Goal: Check status: Check status

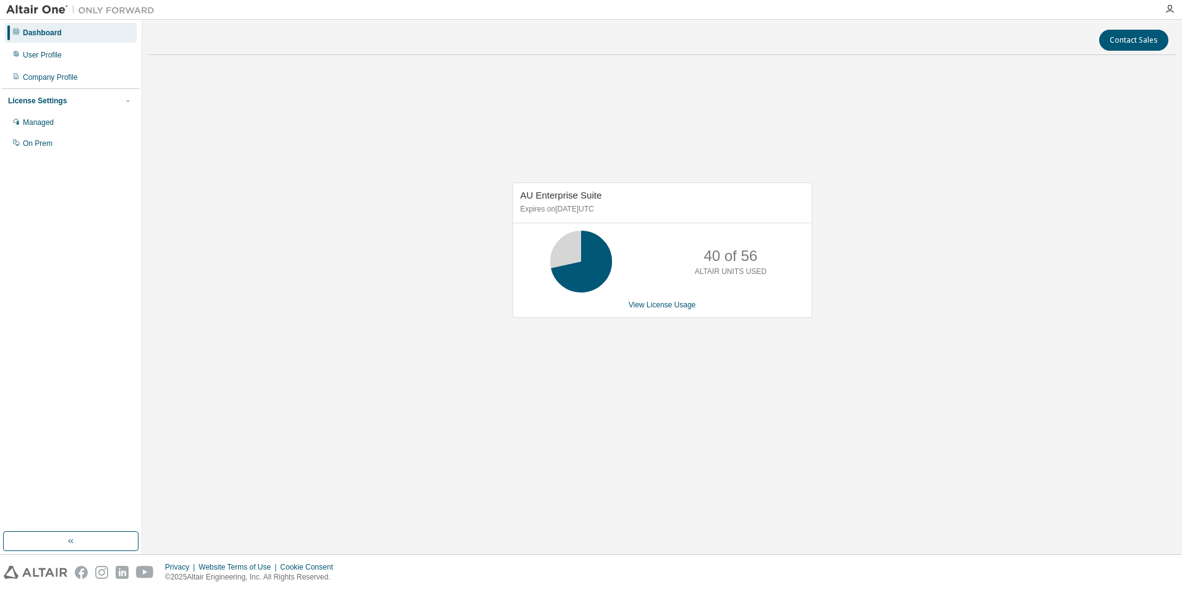
click at [839, 325] on div "AU Enterprise Suite Expires on [DATE] UTC 40 of 56 ALTAIR UNITS USED View Licen…" at bounding box center [661, 256] width 1027 height 383
click at [832, 303] on div "AU Enterprise Suite Expires on July 31, 2026 UTC 42 of 56 ALTAIR UNITS USED Vie…" at bounding box center [661, 256] width 1027 height 383
click at [916, 197] on div "AU Enterprise Suite Expires on [DATE] UTC 21 of 56 ALTAIR UNITS USED View Licen…" at bounding box center [661, 256] width 1027 height 383
click at [879, 160] on div "AU Enterprise Suite Expires on July 31, 2026 UTC 21 of 56 ALTAIR UNITS USED Vie…" at bounding box center [661, 256] width 1027 height 383
click at [52, 122] on div "Managed" at bounding box center [38, 122] width 31 height 10
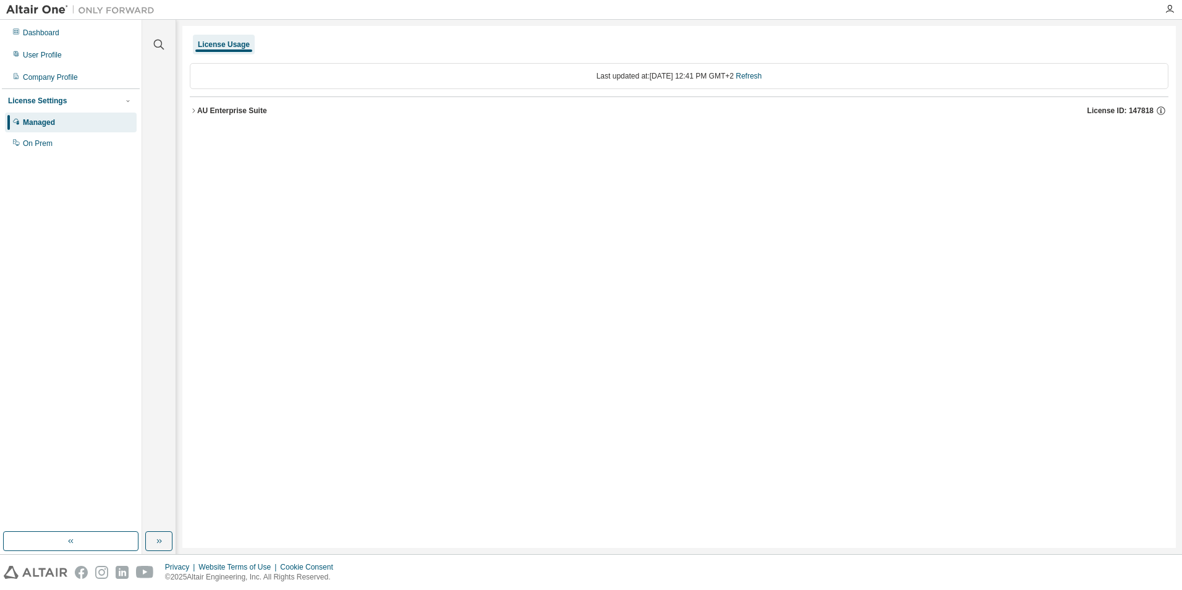
click at [193, 110] on icon "button" at bounding box center [193, 110] width 7 height 7
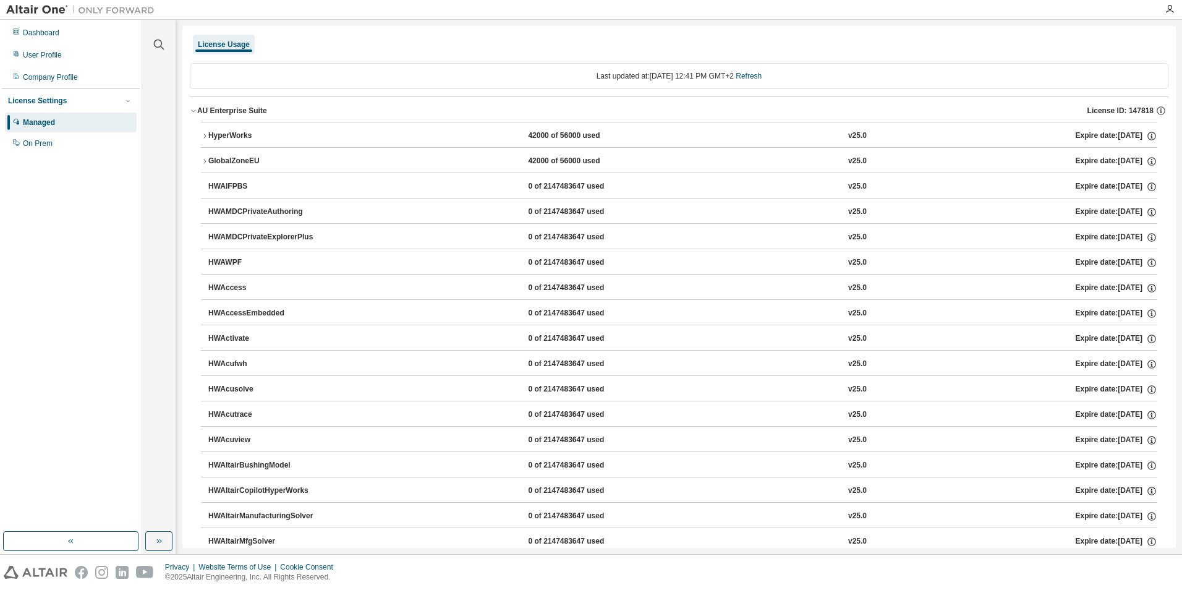
click at [206, 143] on button "HyperWorks 42000 of 56000 used v25.0 Expire date: 2026-07-31" at bounding box center [679, 135] width 956 height 27
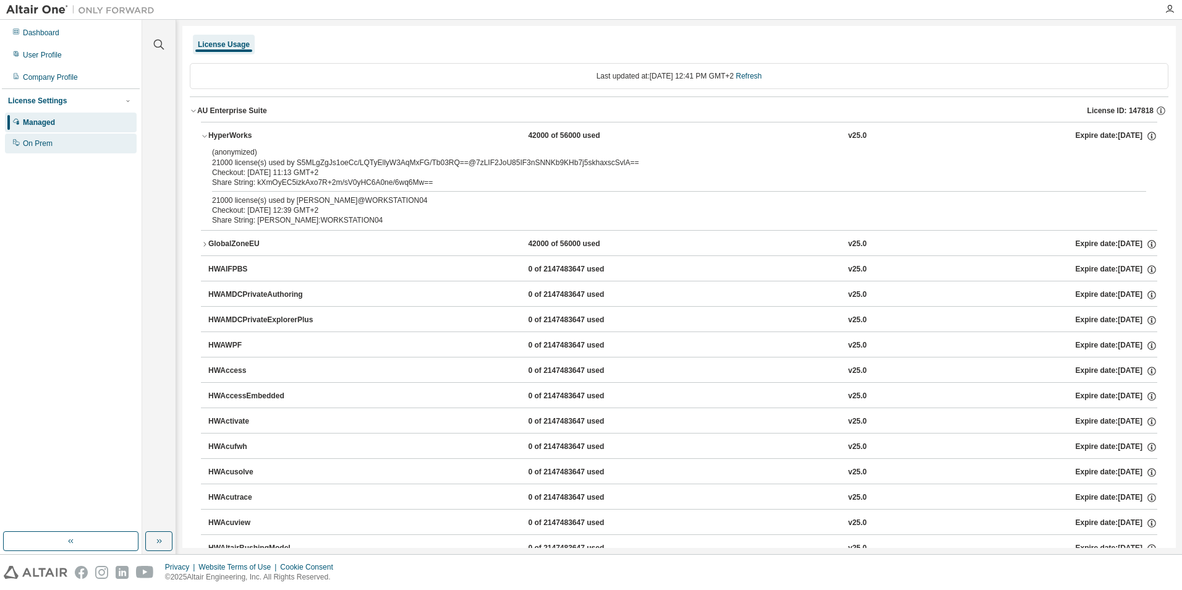
click at [52, 142] on div "On Prem" at bounding box center [71, 143] width 132 height 20
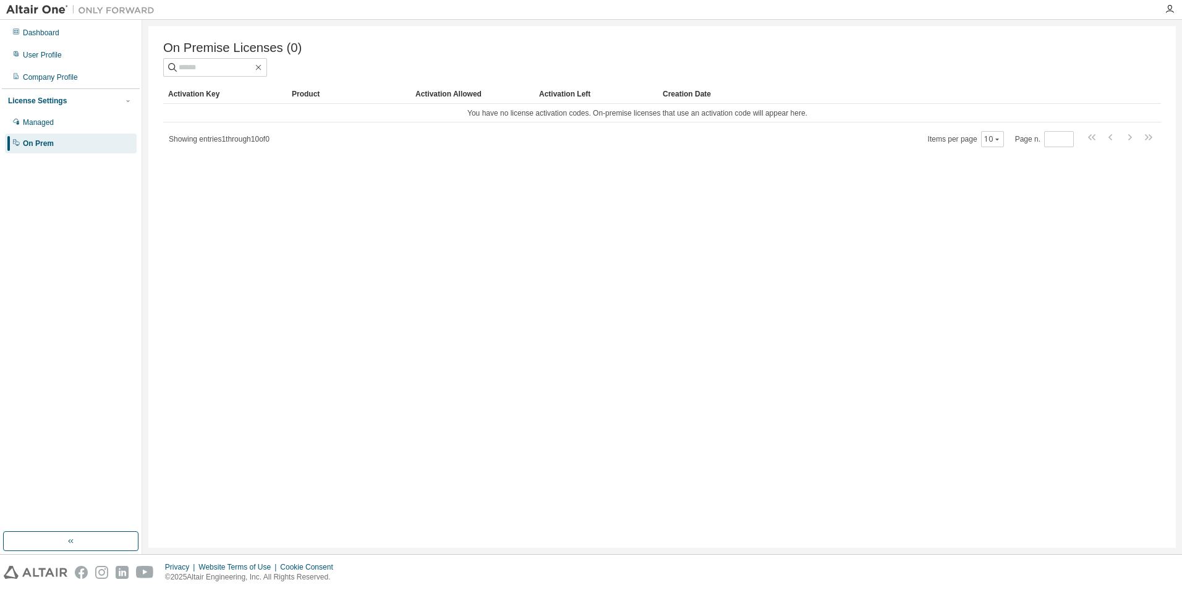
click at [51, 101] on div "License Settings" at bounding box center [37, 101] width 59 height 10
click at [51, 100] on div "License Settings" at bounding box center [37, 101] width 59 height 10
click at [48, 125] on div "Managed" at bounding box center [38, 122] width 31 height 10
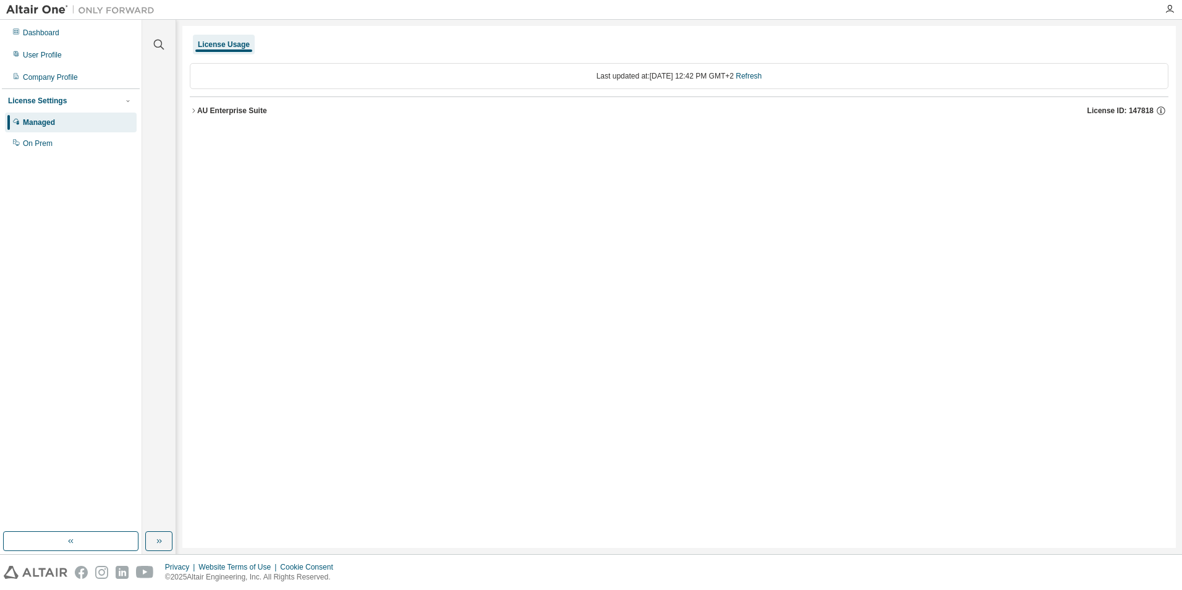
click at [220, 42] on div "License Usage" at bounding box center [224, 45] width 52 height 10
drag, startPoint x: 237, startPoint y: 6, endPoint x: 353, endPoint y: 192, distance: 218.5
click at [383, 203] on div "License Usage Last updated at: Mon 2025-08-11 12:42 PM GMT+2 Refresh AU Enterpr…" at bounding box center [678, 287] width 993 height 522
click at [38, 36] on div "Dashboard" at bounding box center [41, 33] width 36 height 10
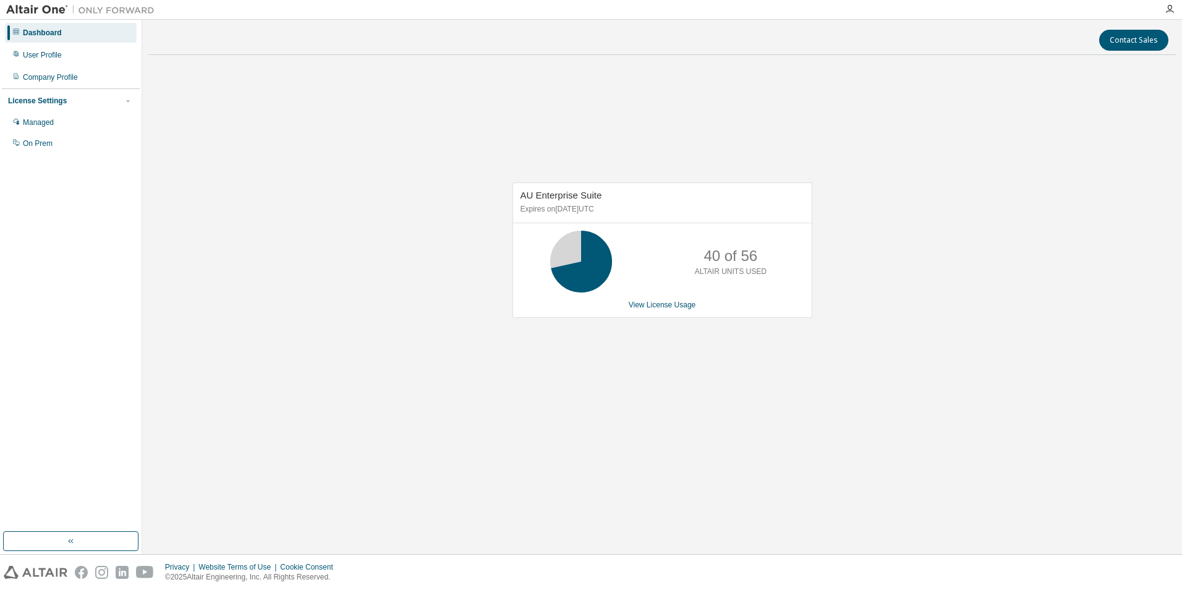
click at [915, 289] on div "AU Enterprise Suite Expires on July 31, 2026 UTC 40 of 56 ALTAIR UNITS USED Vie…" at bounding box center [661, 256] width 1027 height 383
click at [55, 129] on div "Managed" at bounding box center [71, 122] width 132 height 20
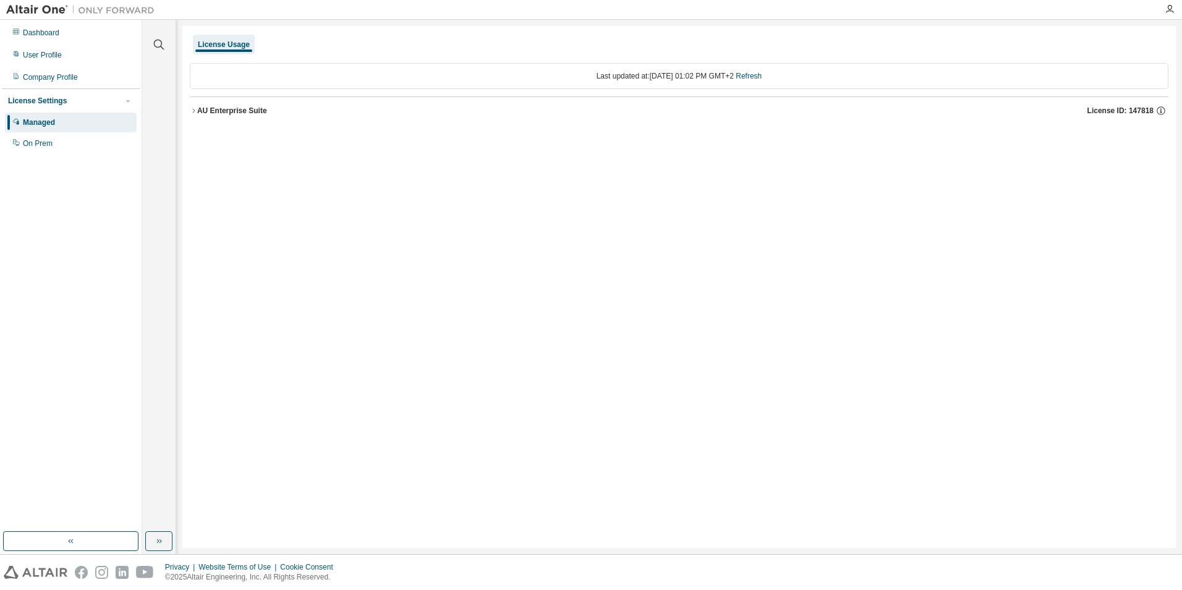
click at [216, 111] on div "AU Enterprise Suite" at bounding box center [232, 111] width 70 height 10
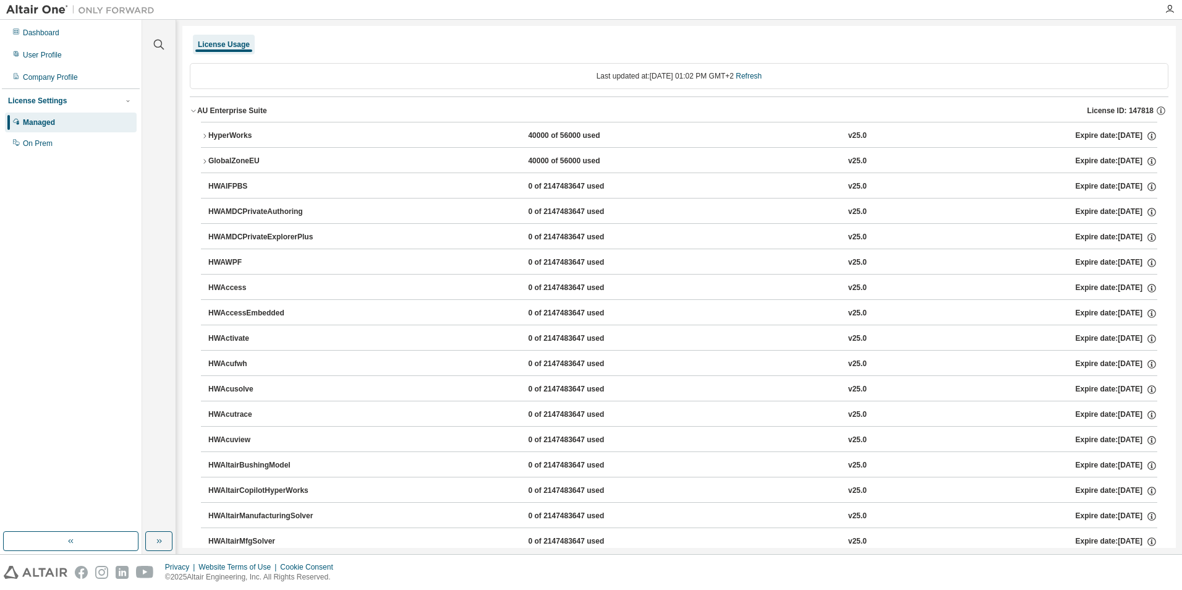
click at [227, 133] on div "HyperWorks" at bounding box center [263, 135] width 111 height 11
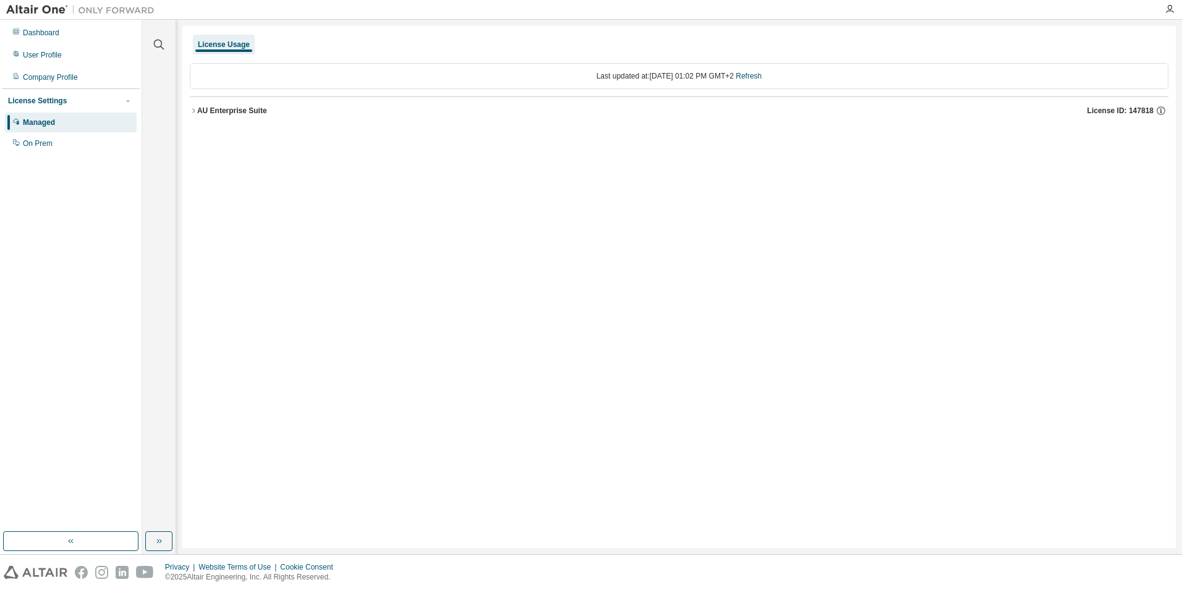
click at [201, 111] on div "AU Enterprise Suite" at bounding box center [232, 111] width 70 height 10
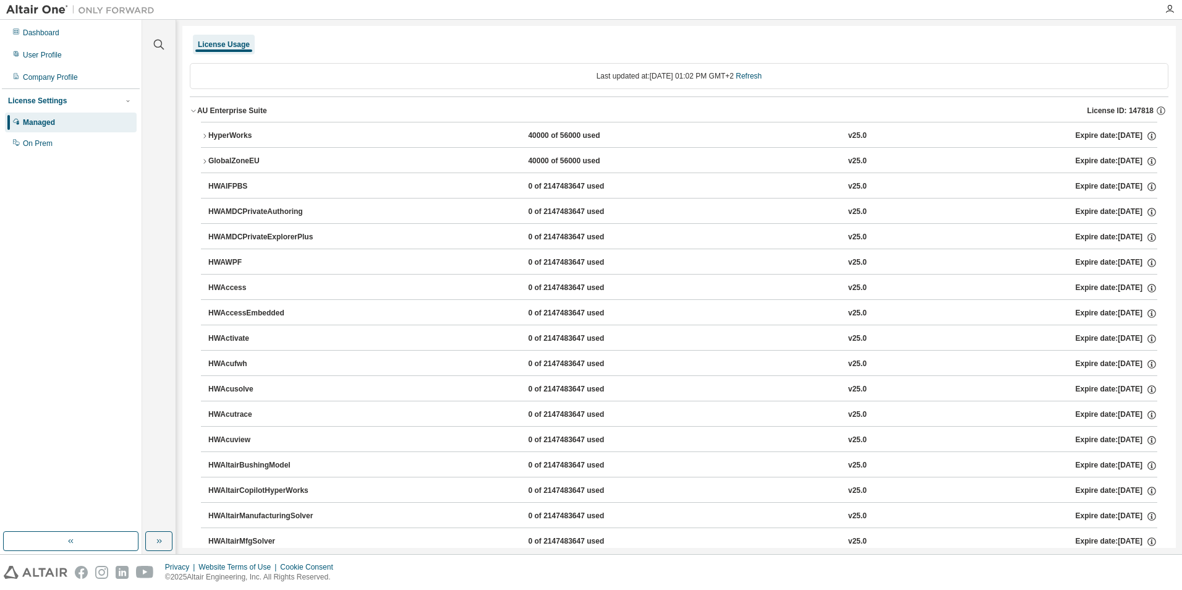
click at [222, 137] on div "HyperWorks" at bounding box center [263, 135] width 111 height 11
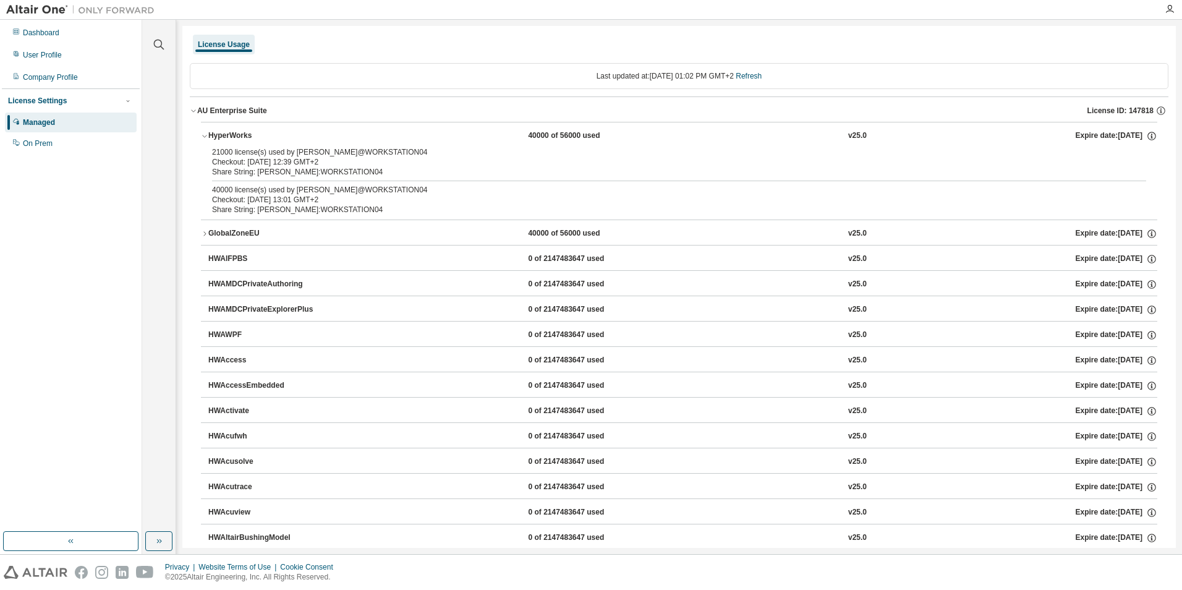
click at [219, 236] on div "GlobalZoneEU" at bounding box center [263, 233] width 111 height 11
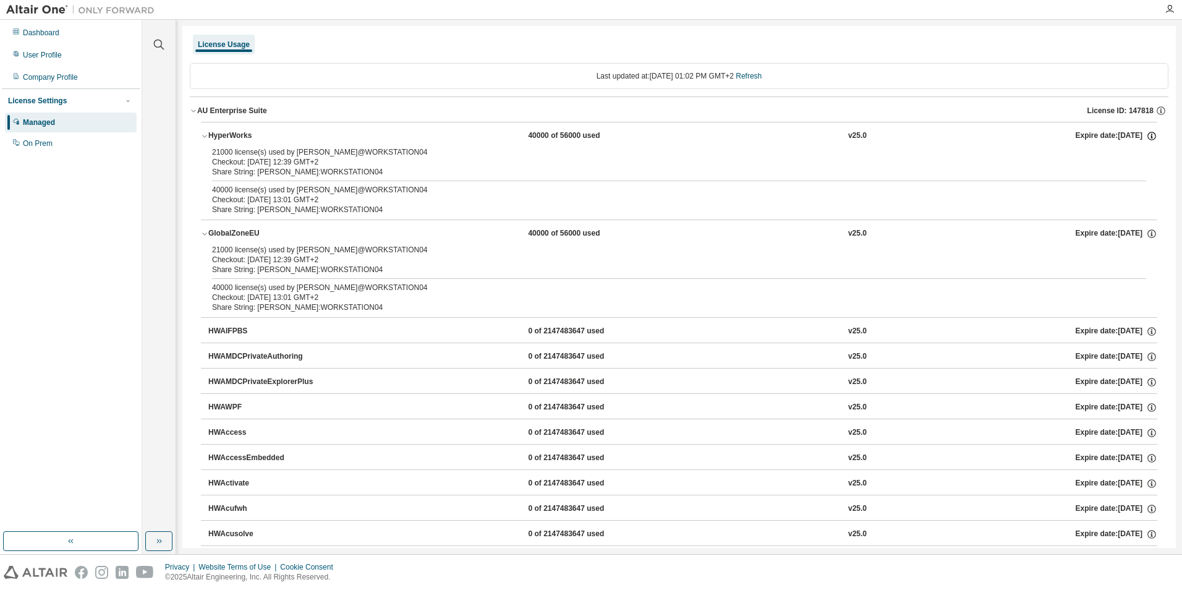
click at [1146, 132] on icon "button" at bounding box center [1151, 135] width 11 height 11
click at [444, 169] on div "Share String: [PERSON_NAME]:WORKSTATION04" at bounding box center [664, 172] width 904 height 10
click at [1146, 134] on icon "button" at bounding box center [1151, 135] width 11 height 11
click at [585, 247] on div "21000 license(s) used by [PERSON_NAME]@WORKSTATION04" at bounding box center [664, 250] width 904 height 10
click at [575, 237] on div "40000 of 56000 used" at bounding box center [583, 233] width 111 height 11
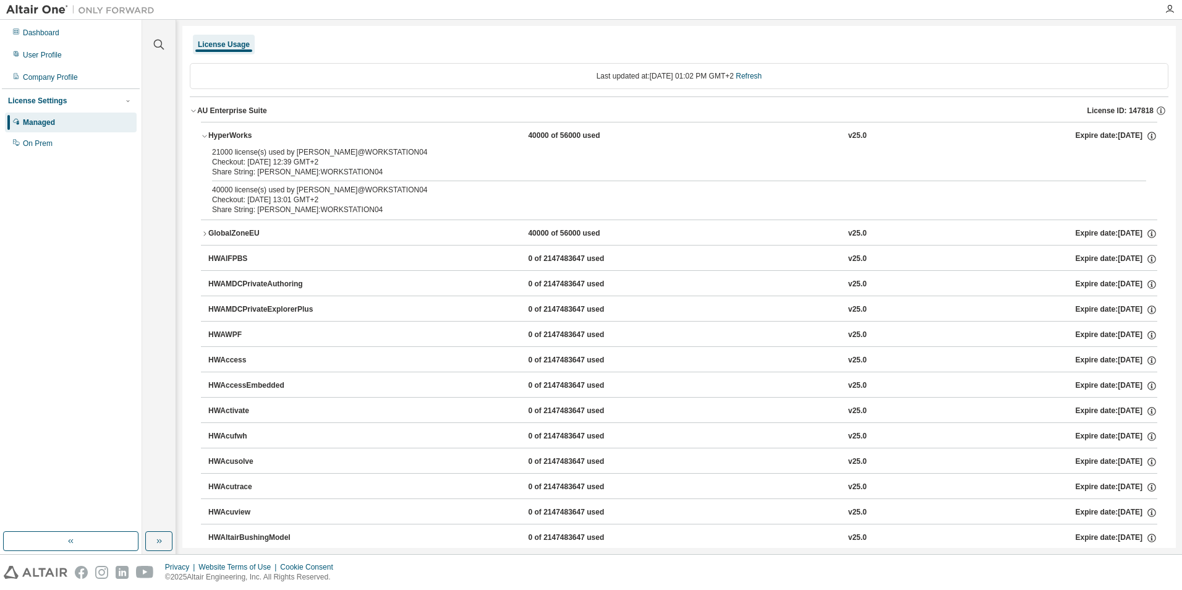
click at [575, 237] on div "40000 of 56000 used" at bounding box center [583, 233] width 111 height 11
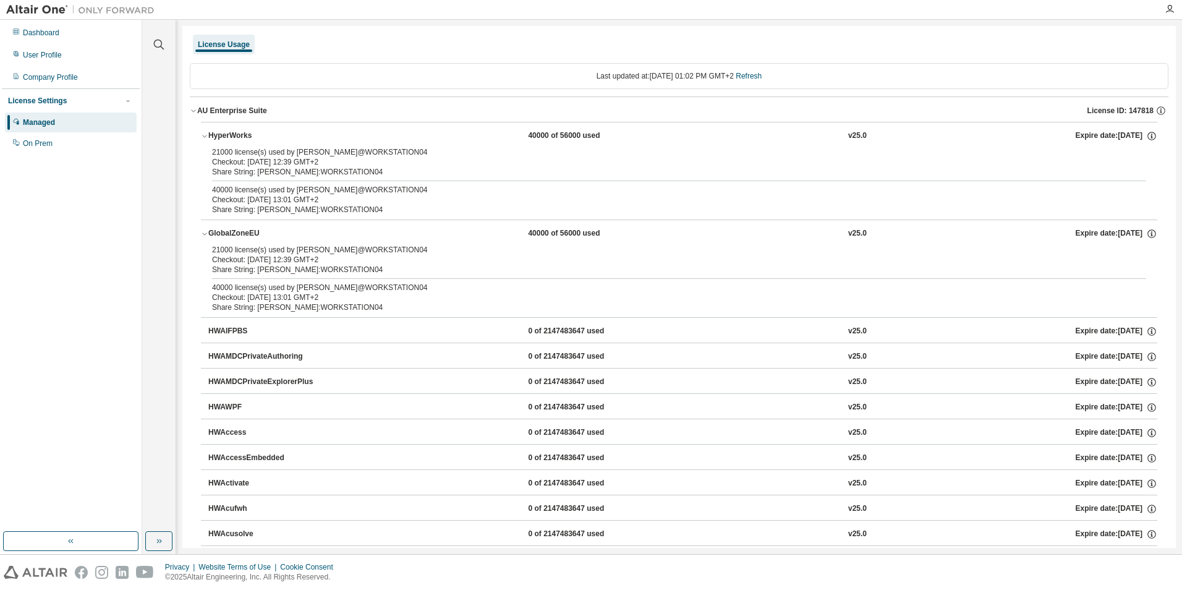
drag, startPoint x: 415, startPoint y: 227, endPoint x: 449, endPoint y: 66, distance: 164.8
click at [449, 66] on div "Last updated at: Mon 2025-08-11 01:02 PM GMT+2 Refresh" at bounding box center [679, 76] width 978 height 26
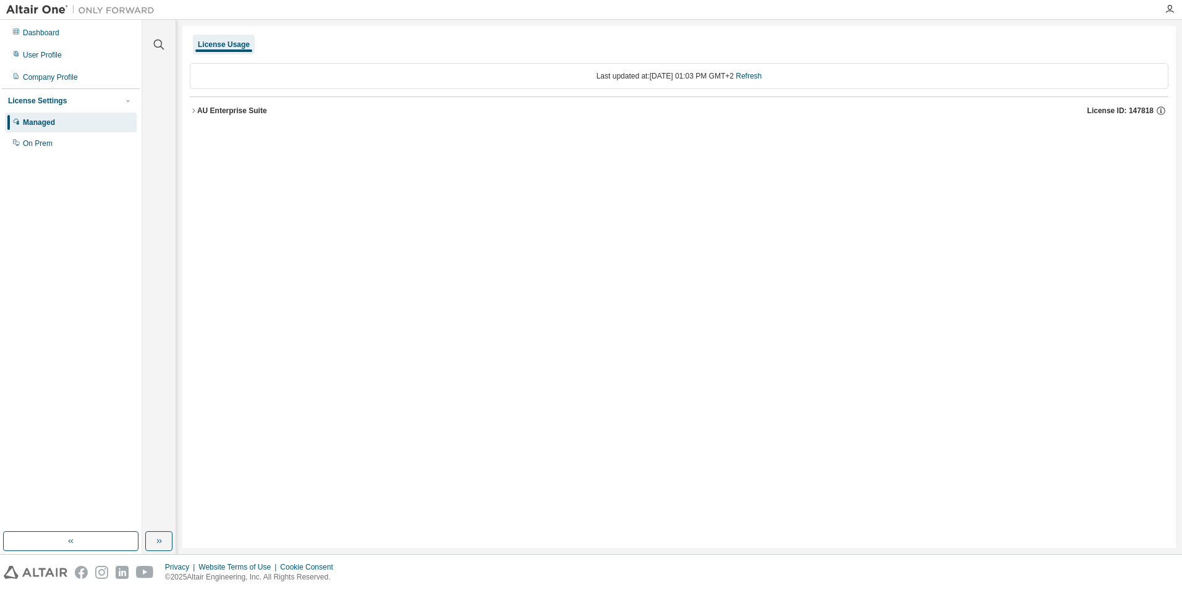
click at [201, 109] on div "AU Enterprise Suite" at bounding box center [232, 111] width 70 height 10
click at [242, 111] on div "AU Enterprise Suite" at bounding box center [232, 111] width 70 height 10
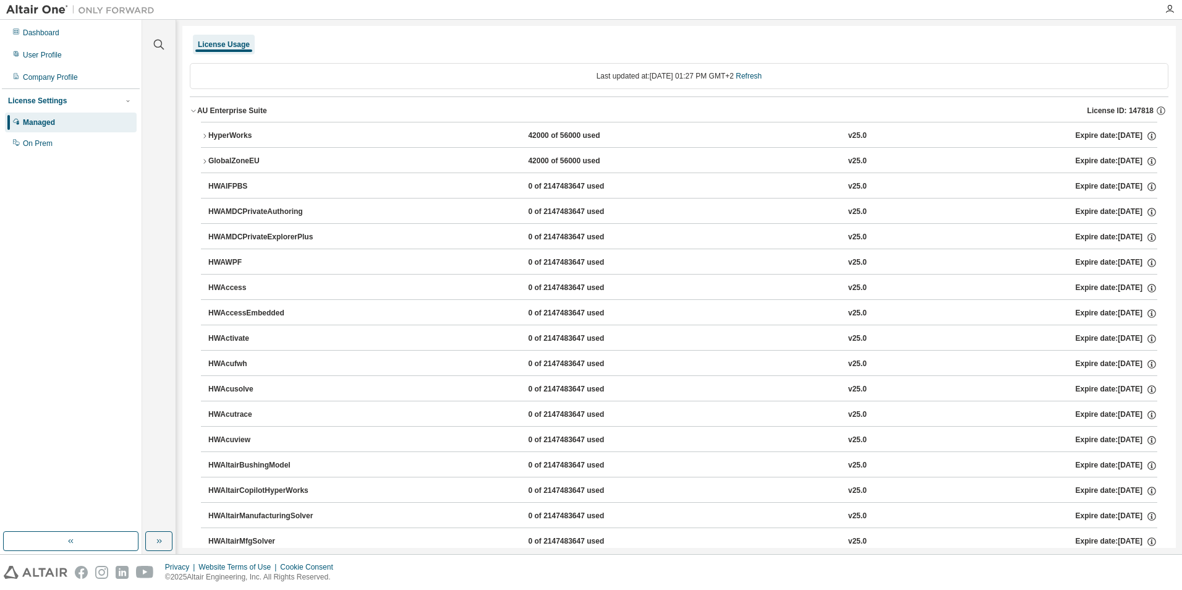
click at [231, 137] on div "HyperWorks" at bounding box center [263, 135] width 111 height 11
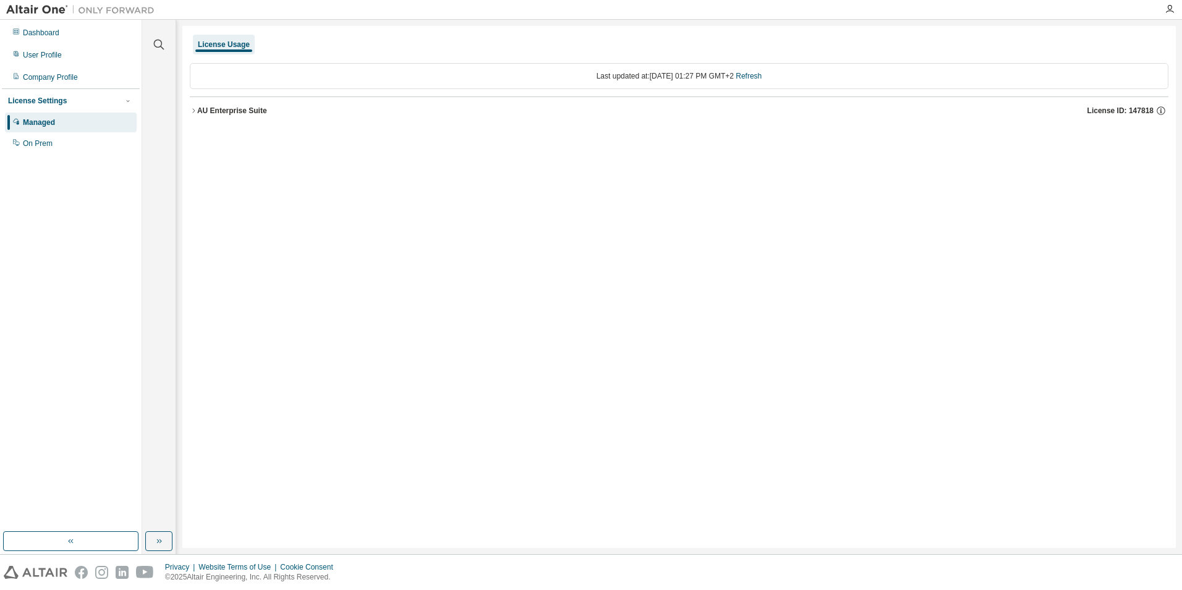
click at [240, 118] on button "AU Enterprise Suite License ID: 147818" at bounding box center [679, 110] width 978 height 27
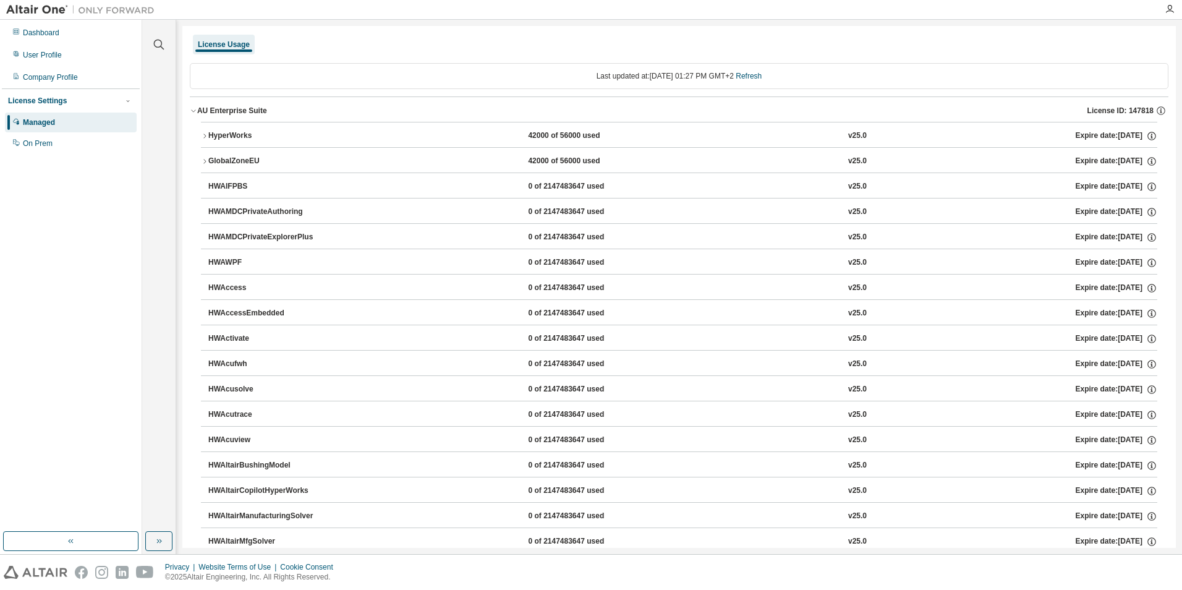
click at [221, 138] on div "HyperWorks" at bounding box center [263, 135] width 111 height 11
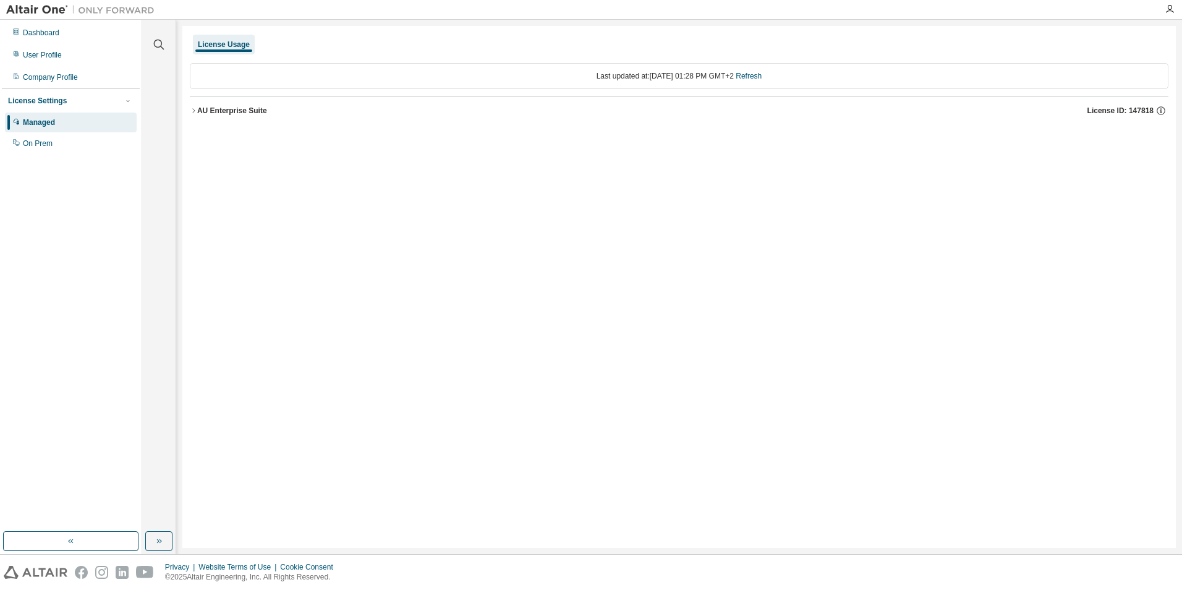
click at [226, 111] on div "AU Enterprise Suite" at bounding box center [232, 111] width 70 height 10
click at [234, 114] on div "AU Enterprise Suite" at bounding box center [232, 111] width 70 height 10
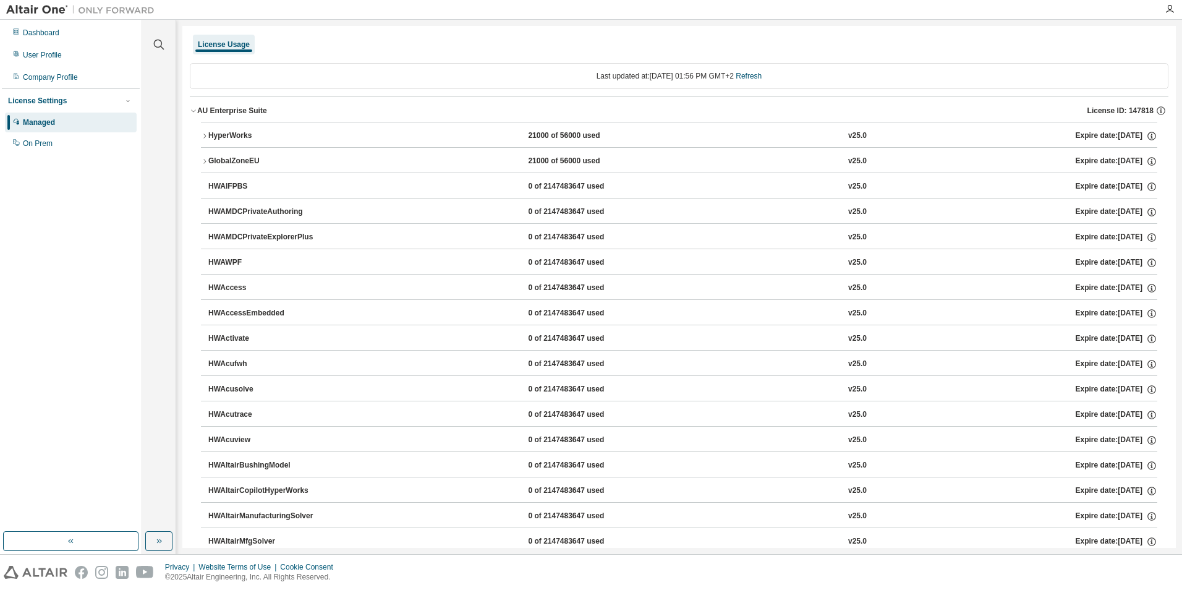
click at [225, 133] on div "HyperWorks" at bounding box center [263, 135] width 111 height 11
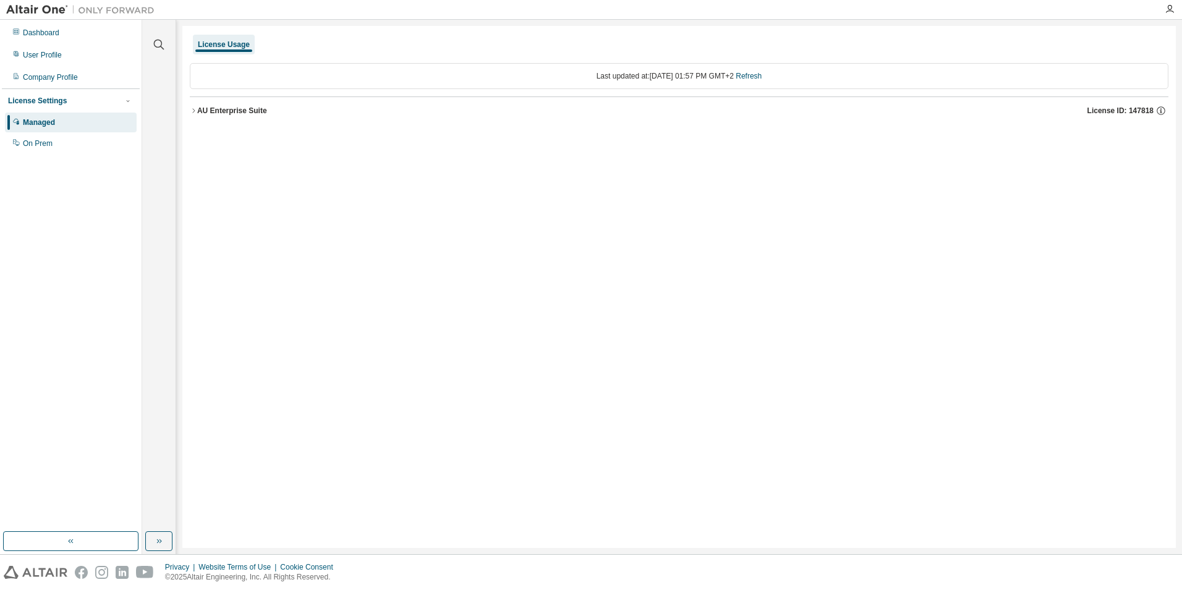
click at [242, 109] on div "AU Enterprise Suite" at bounding box center [232, 111] width 70 height 10
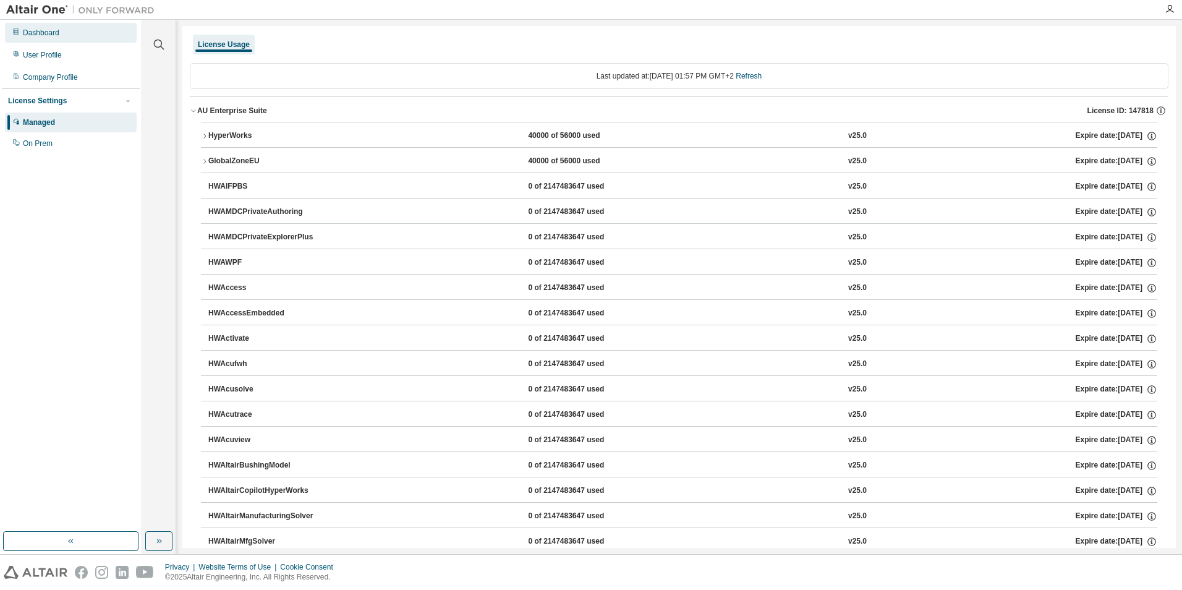
click at [57, 37] on div "Dashboard" at bounding box center [41, 33] width 36 height 10
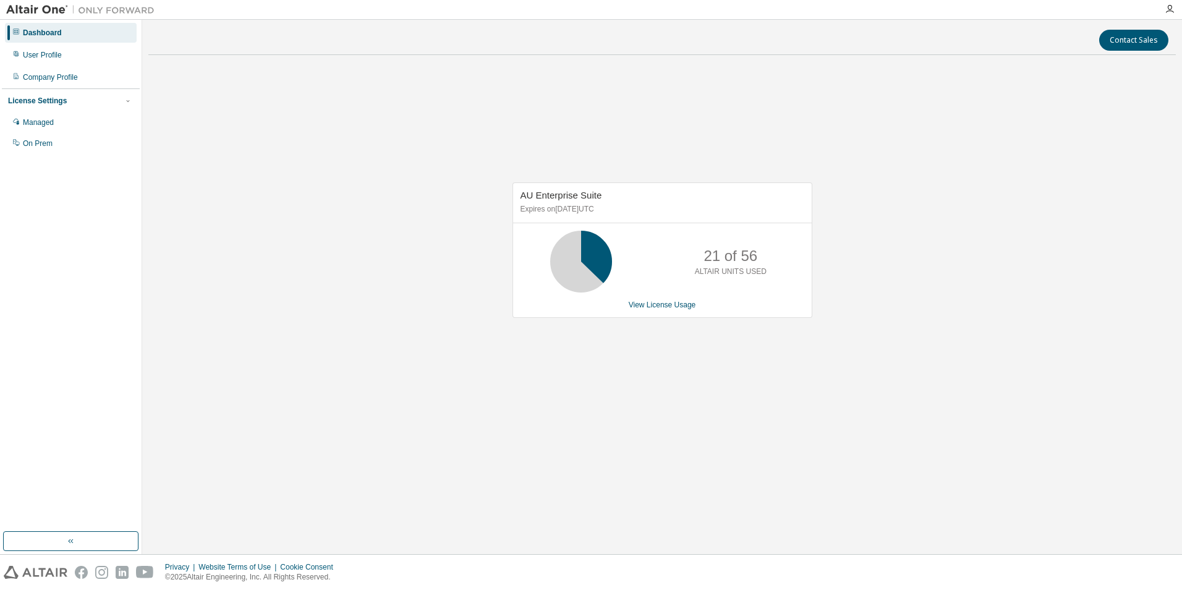
click at [716, 52] on div "Contact Sales AU Enterprise Suite Expires on [DATE] UTC 21 of 56 ALTAIR UNITS U…" at bounding box center [661, 287] width 1027 height 522
